Goal: Information Seeking & Learning: Learn about a topic

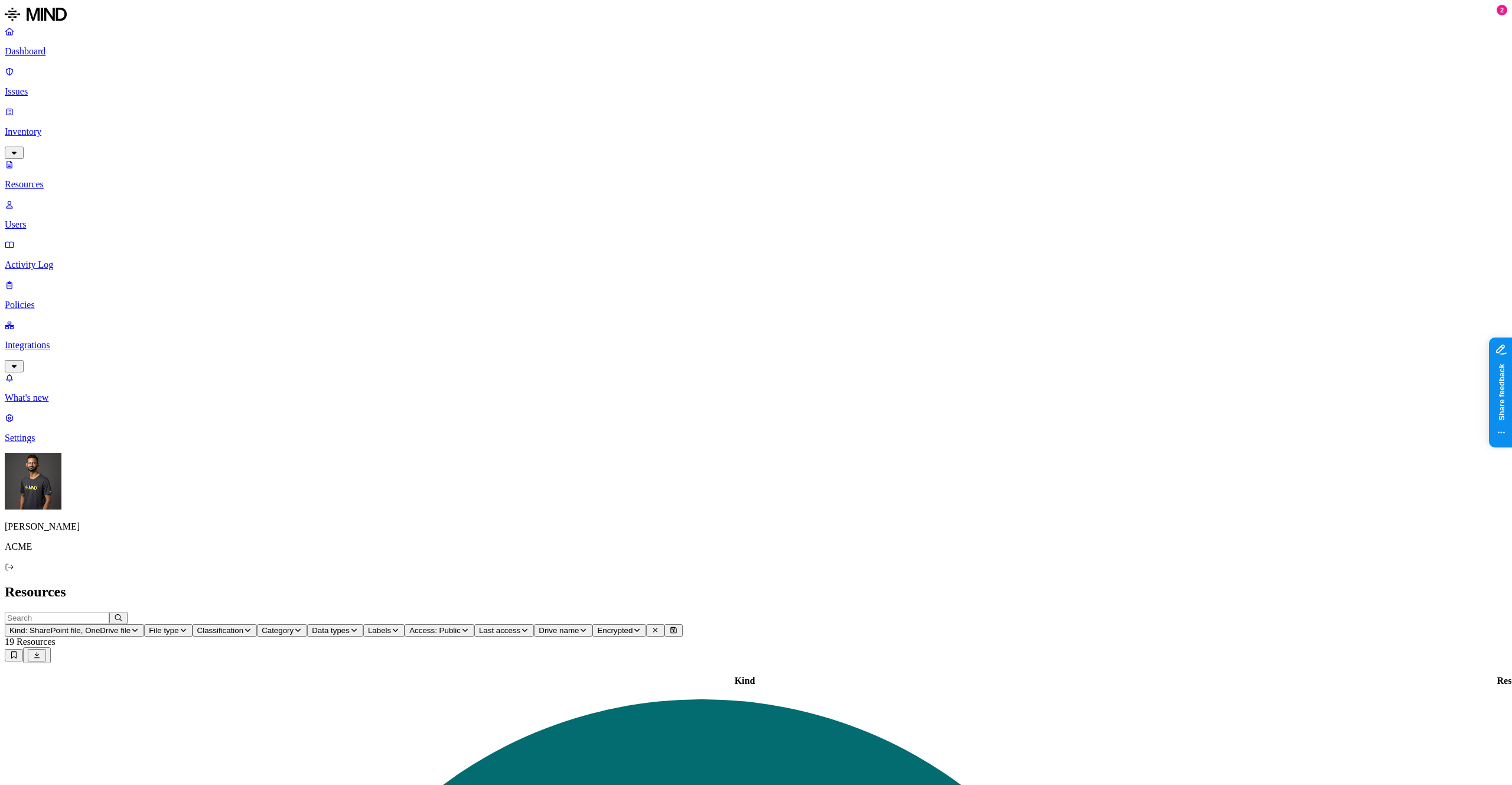
click at [507, 584] on h2 "Resources" at bounding box center [756, 591] width 1503 height 16
